Goal: Navigation & Orientation: Understand site structure

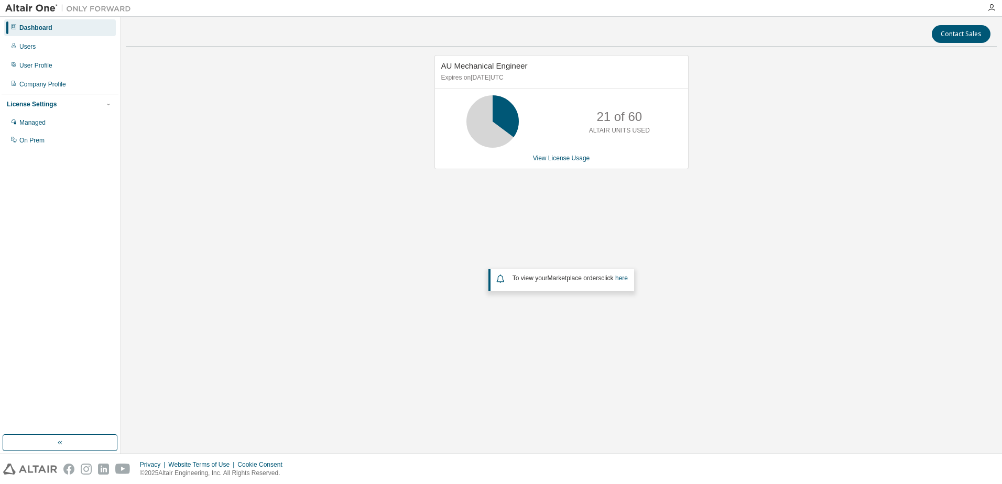
drag, startPoint x: -31, startPoint y: 358, endPoint x: -117, endPoint y: 383, distance: 89.0
